Goal: Use online tool/utility: Utilize a website feature to perform a specific function

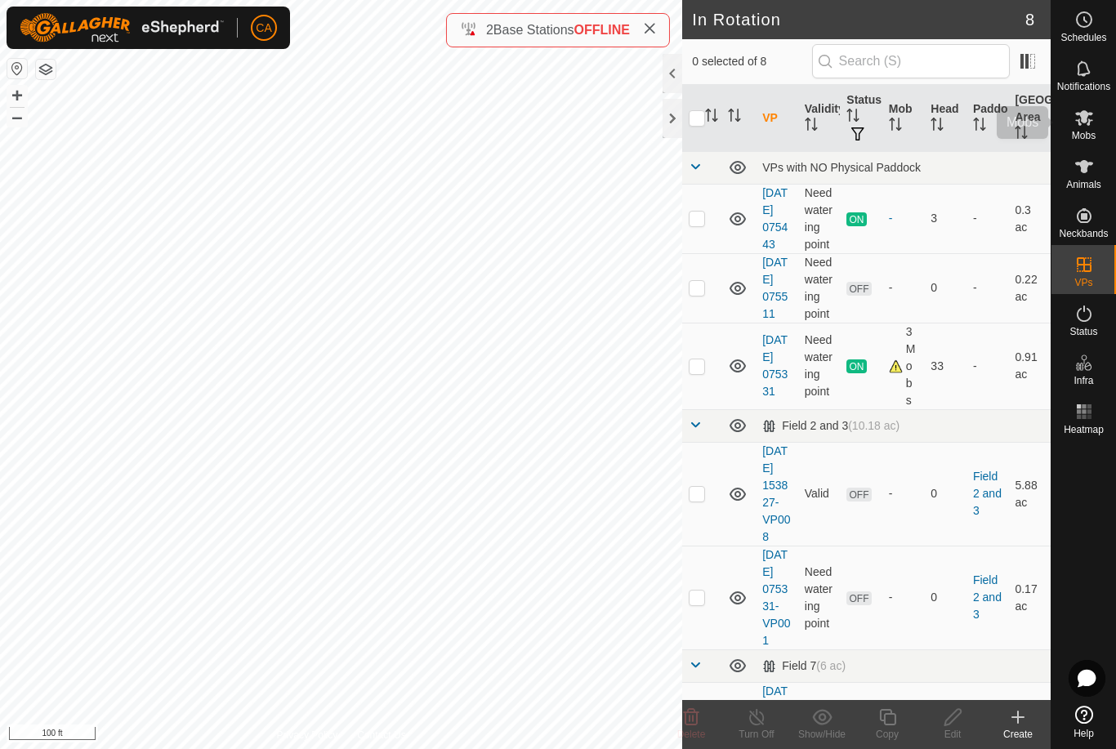
click at [1090, 131] on span "Mobs" at bounding box center [1084, 136] width 24 height 10
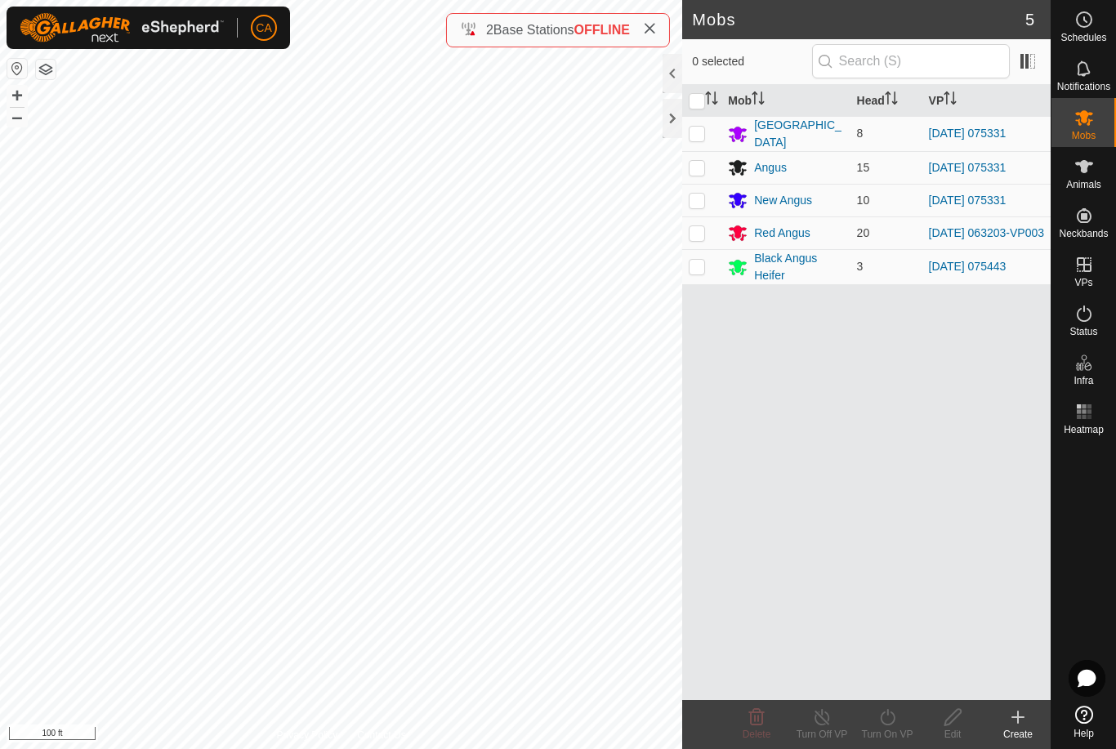
click at [709, 128] on td at bounding box center [701, 133] width 39 height 35
checkbox input "true"
click at [701, 162] on p-checkbox at bounding box center [697, 167] width 16 height 13
checkbox input "true"
click at [695, 211] on td at bounding box center [701, 200] width 39 height 33
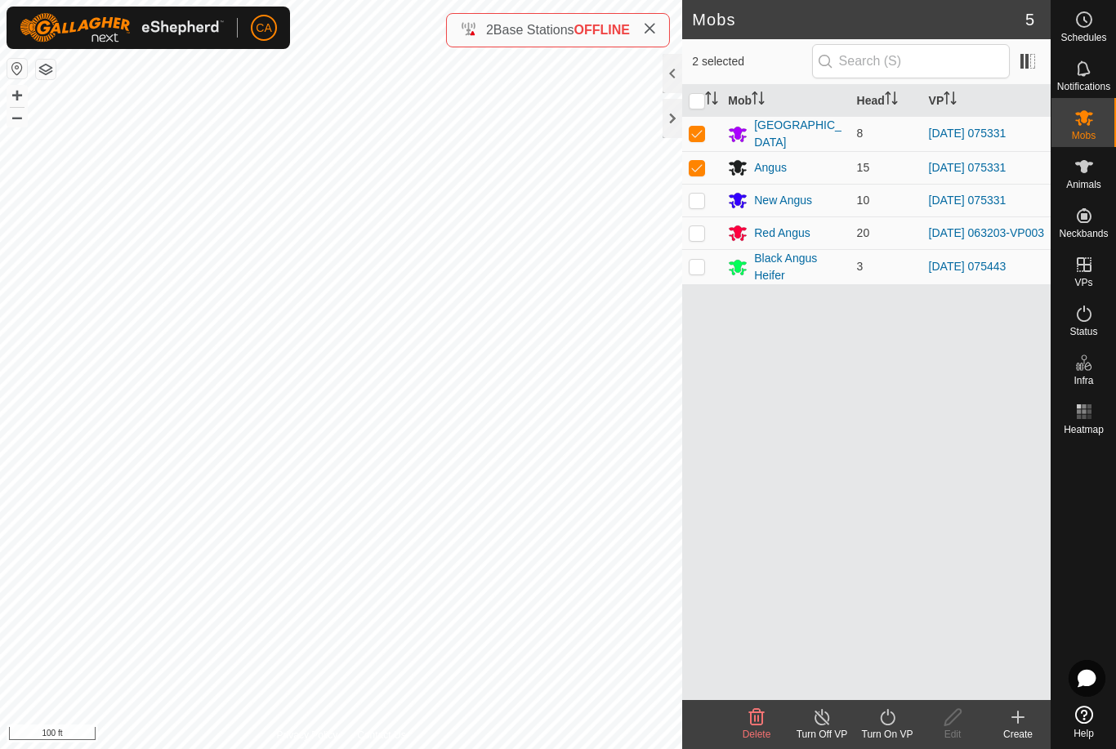
checkbox input "true"
click at [887, 735] on div "Turn On VP" at bounding box center [887, 734] width 65 height 15
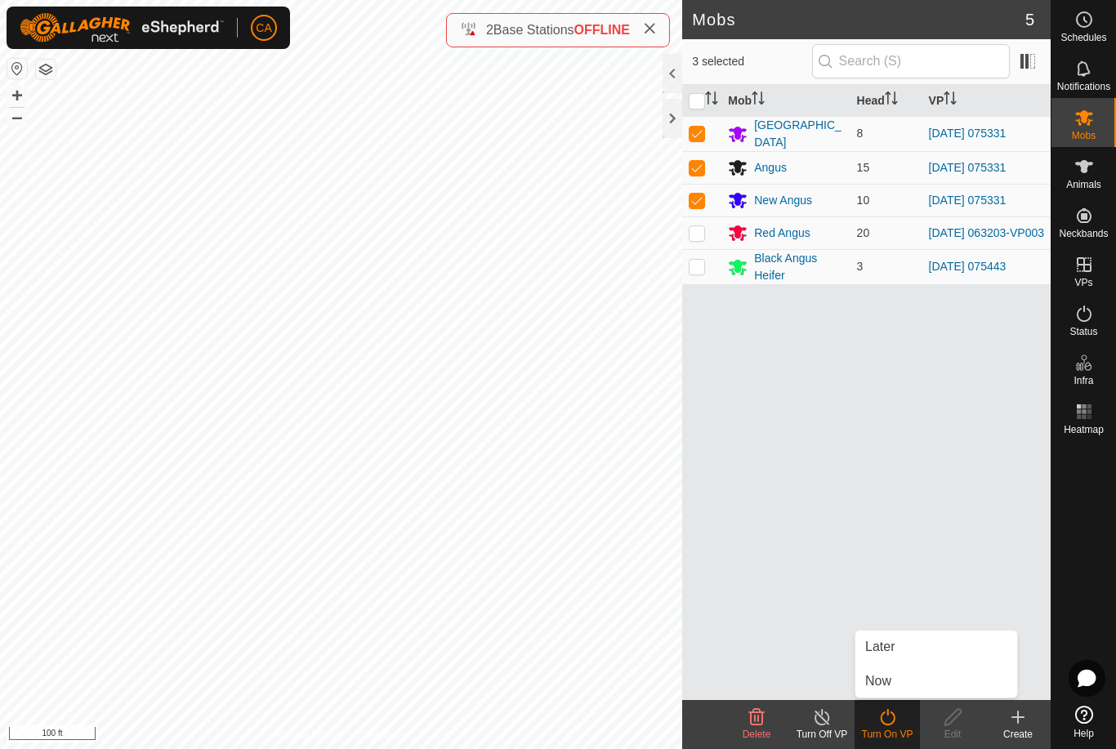
click at [909, 676] on link "Now" at bounding box center [937, 681] width 162 height 33
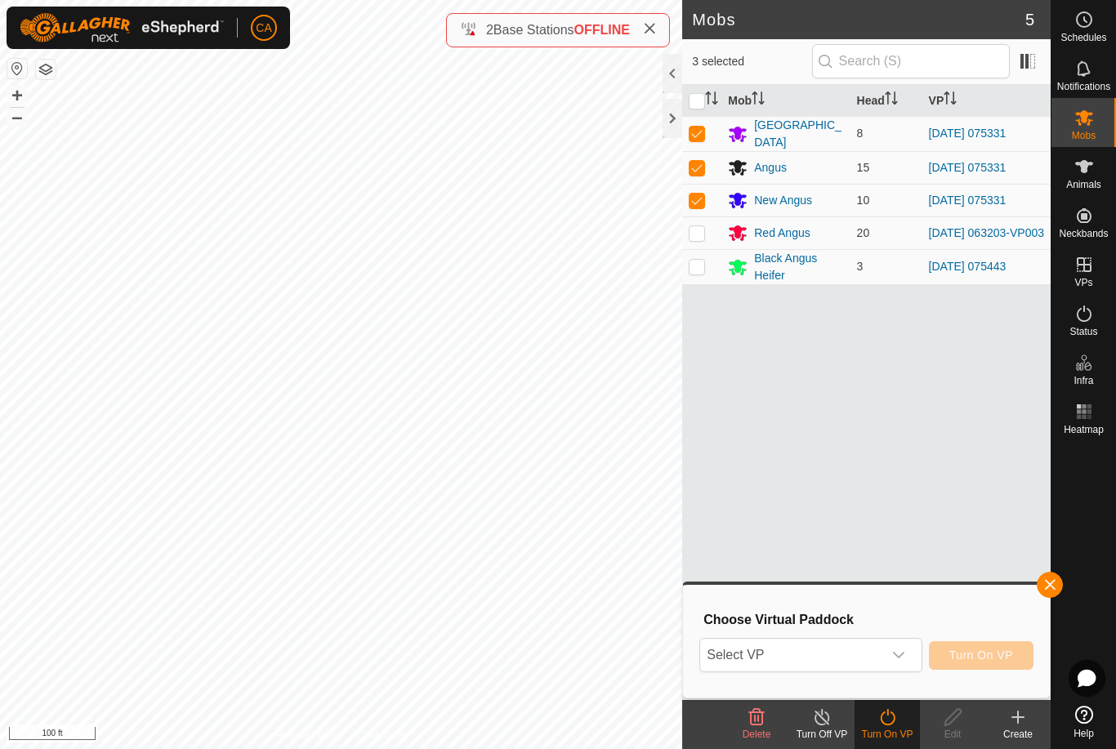
click at [873, 655] on span "Select VP" at bounding box center [790, 655] width 181 height 33
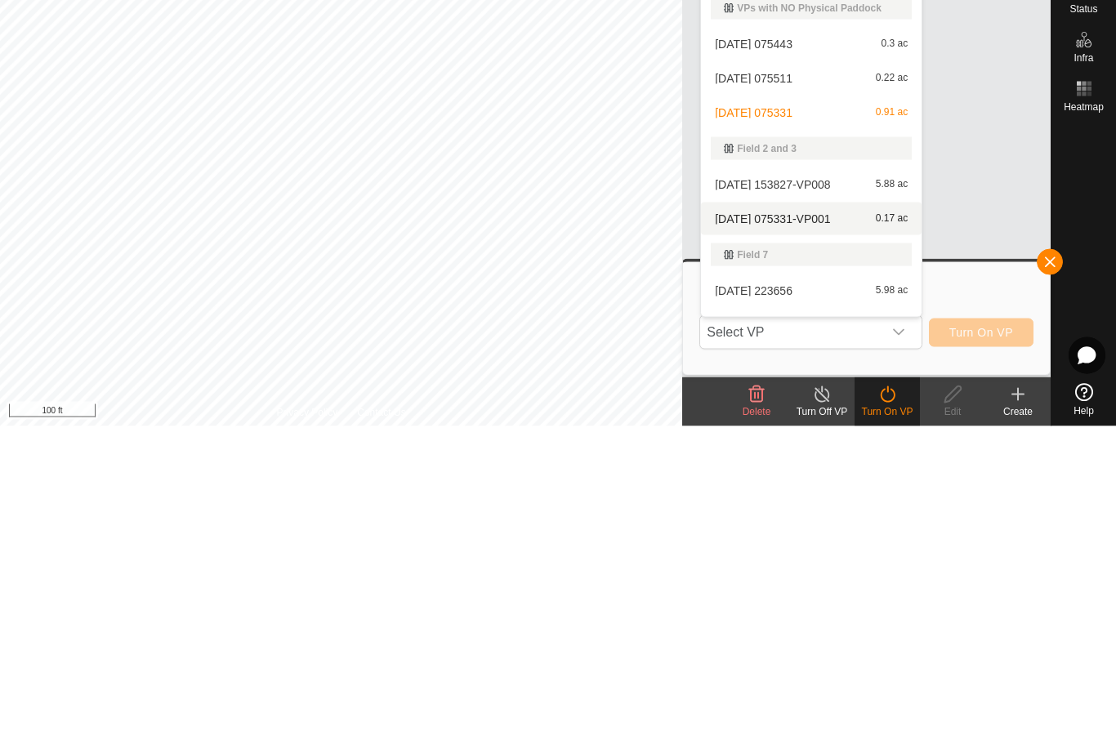
click at [797, 532] on div "[DATE] 075331-VP001 0.17 ac" at bounding box center [811, 542] width 201 height 20
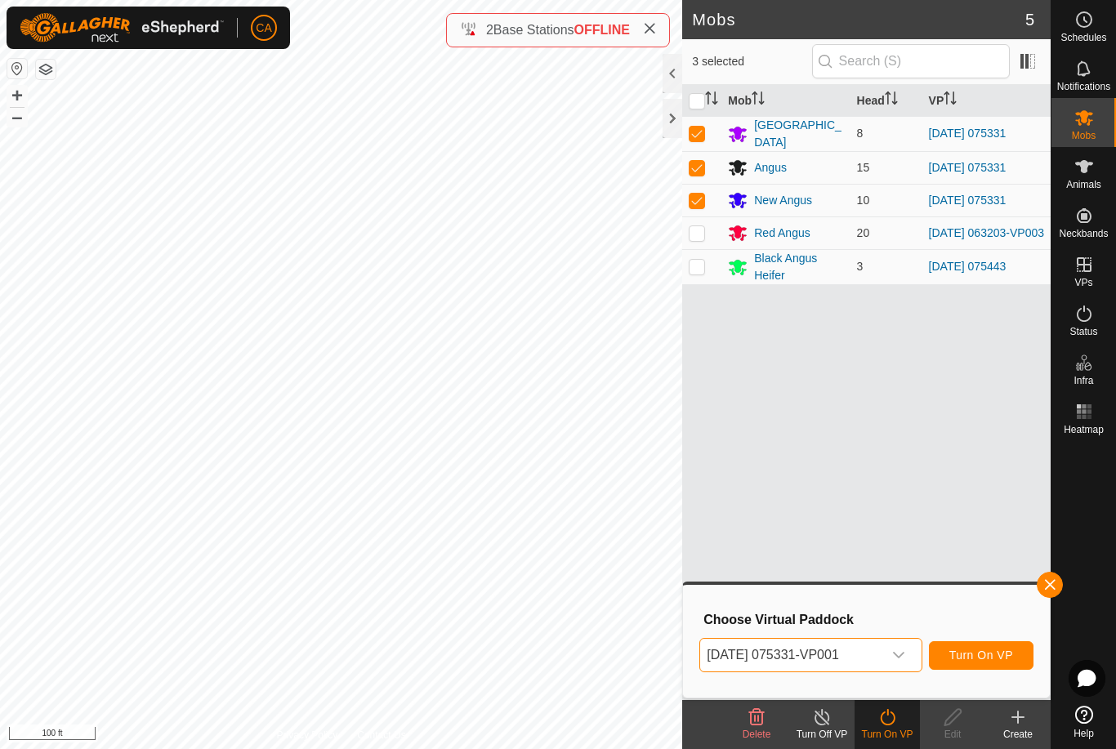
click at [990, 657] on span "Turn On VP" at bounding box center [981, 655] width 64 height 13
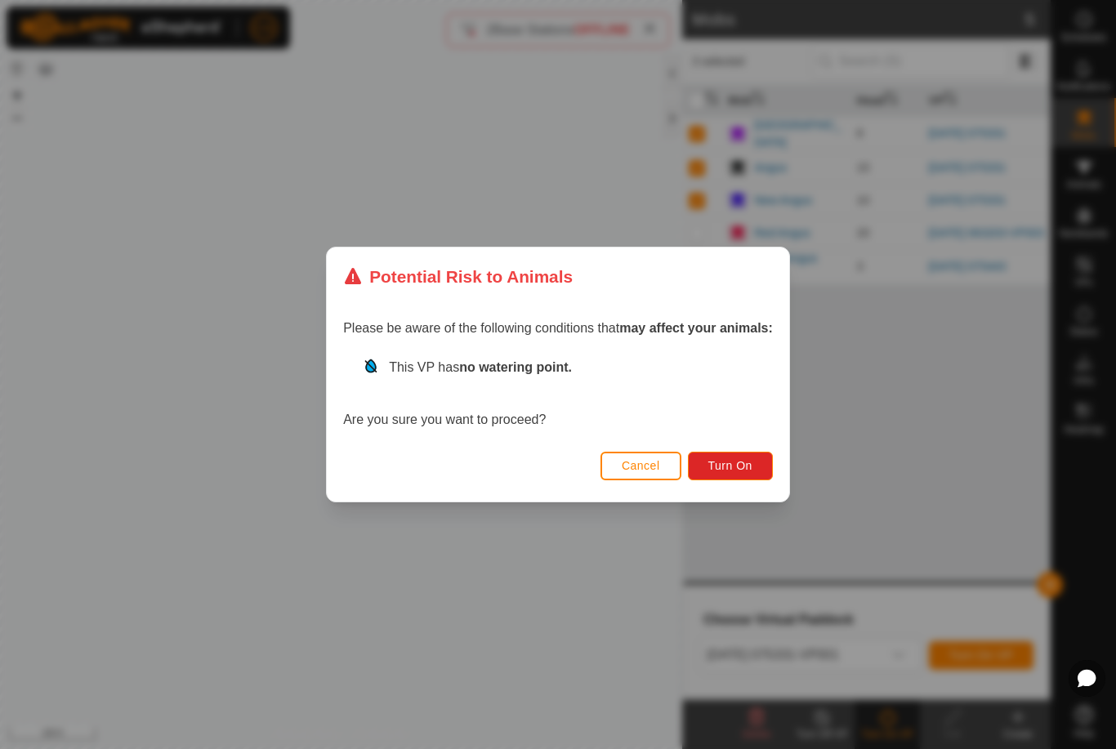
click at [757, 475] on button "Turn On" at bounding box center [730, 466] width 85 height 29
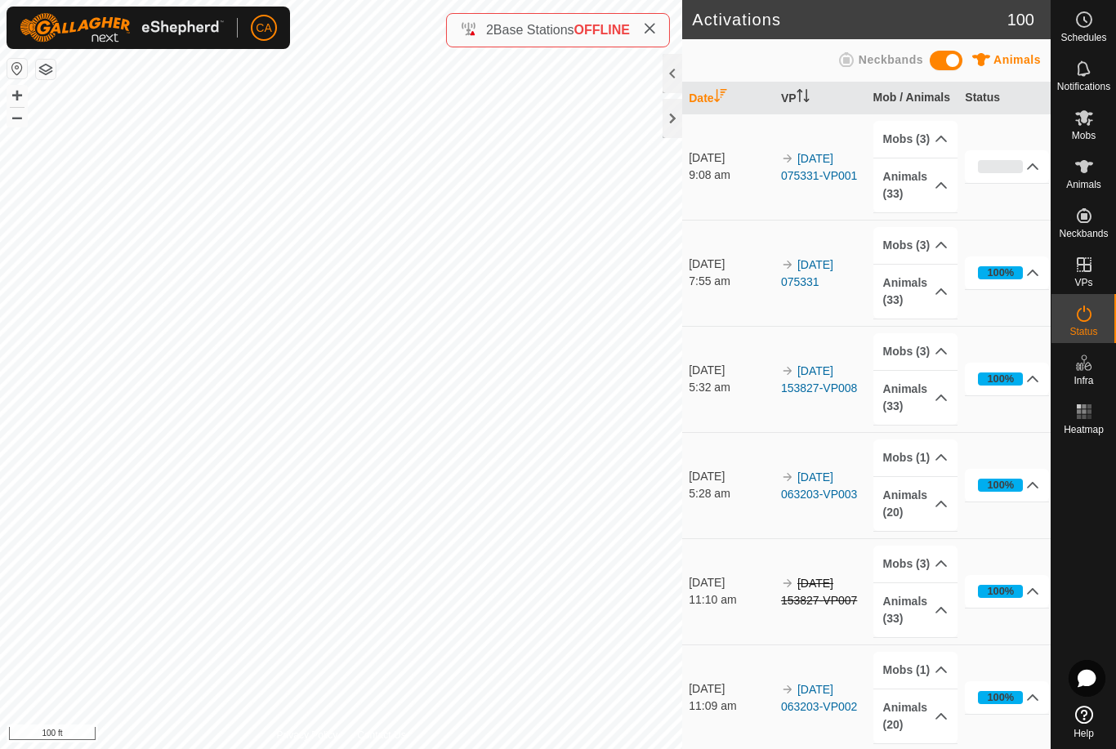
click at [656, 37] on span at bounding box center [649, 30] width 13 height 20
